Goal: Find specific page/section: Find specific page/section

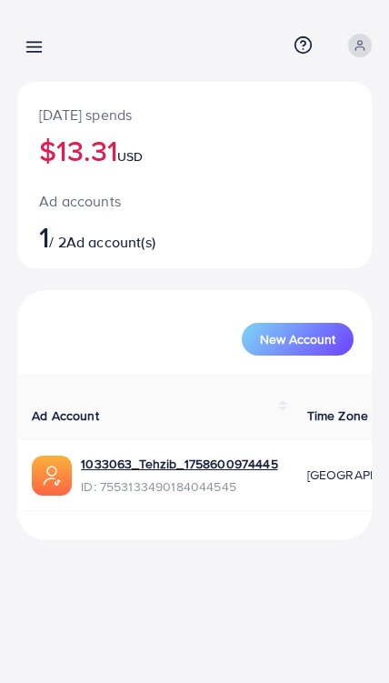
click at [53, 23] on div "Overview Help Center Contact Support Plans and Pricing Term and policy About Us…" at bounding box center [194, 45] width 355 height 47
click at [29, 38] on icon at bounding box center [34, 46] width 19 height 19
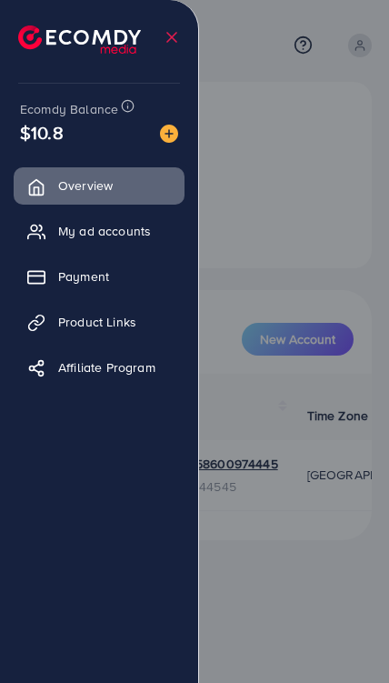
click at [50, 229] on link "My ad accounts" at bounding box center [99, 231] width 171 height 36
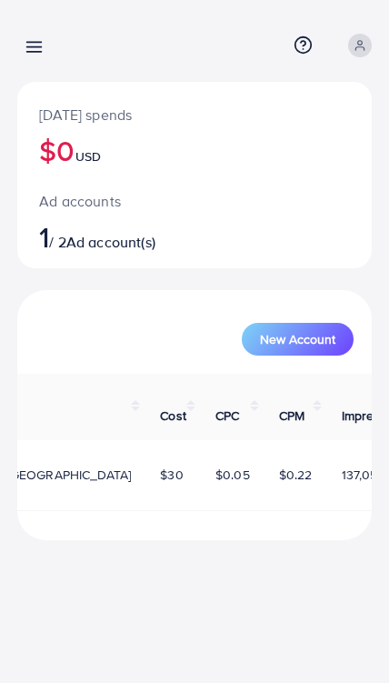
scroll to position [0, 427]
click at [32, 51] on icon at bounding box center [34, 46] width 19 height 19
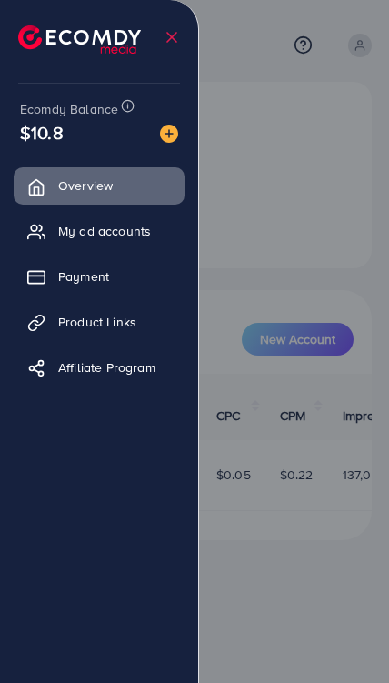
click at [38, 222] on link "My ad accounts" at bounding box center [99, 231] width 171 height 36
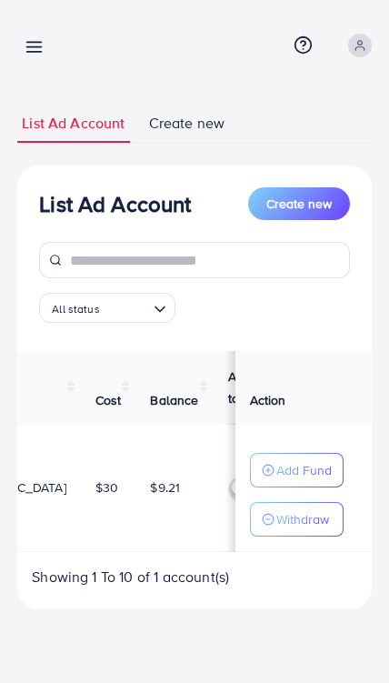
scroll to position [0, 695]
